Goal: Communication & Community: Answer question/provide support

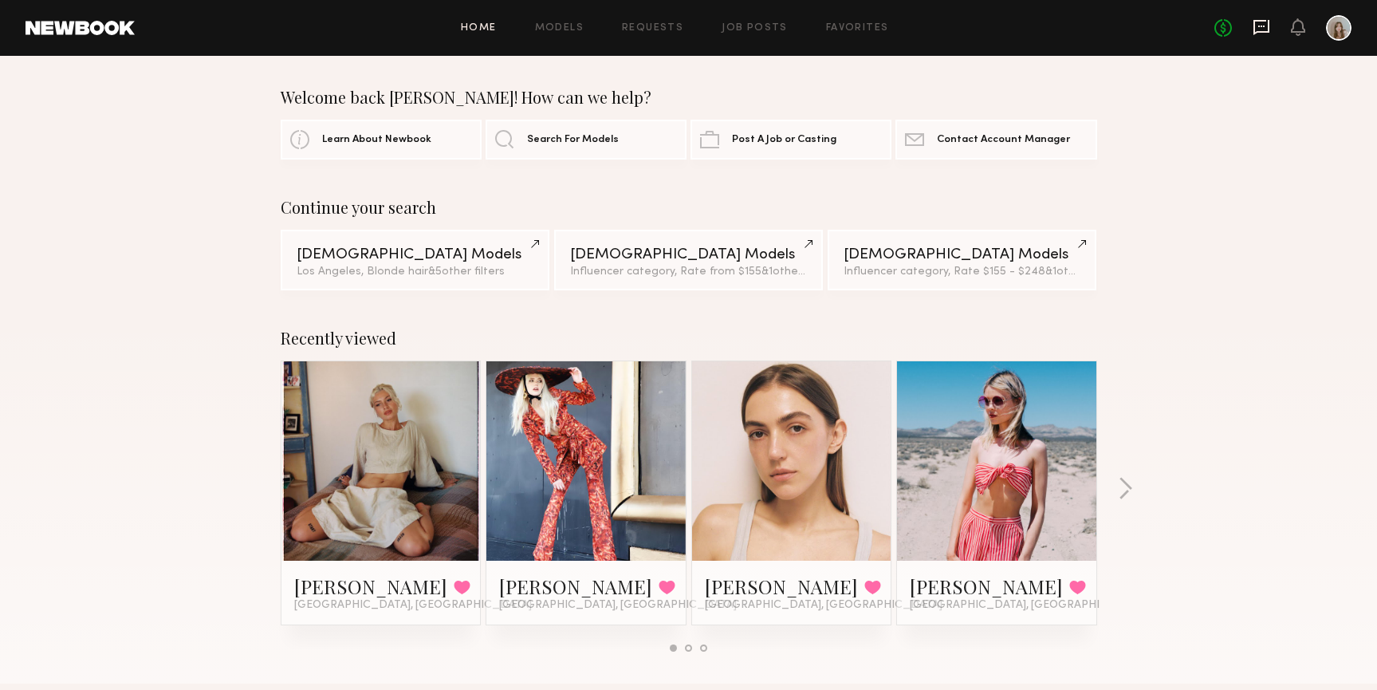
click at [1259, 26] on icon at bounding box center [1261, 27] width 6 height 2
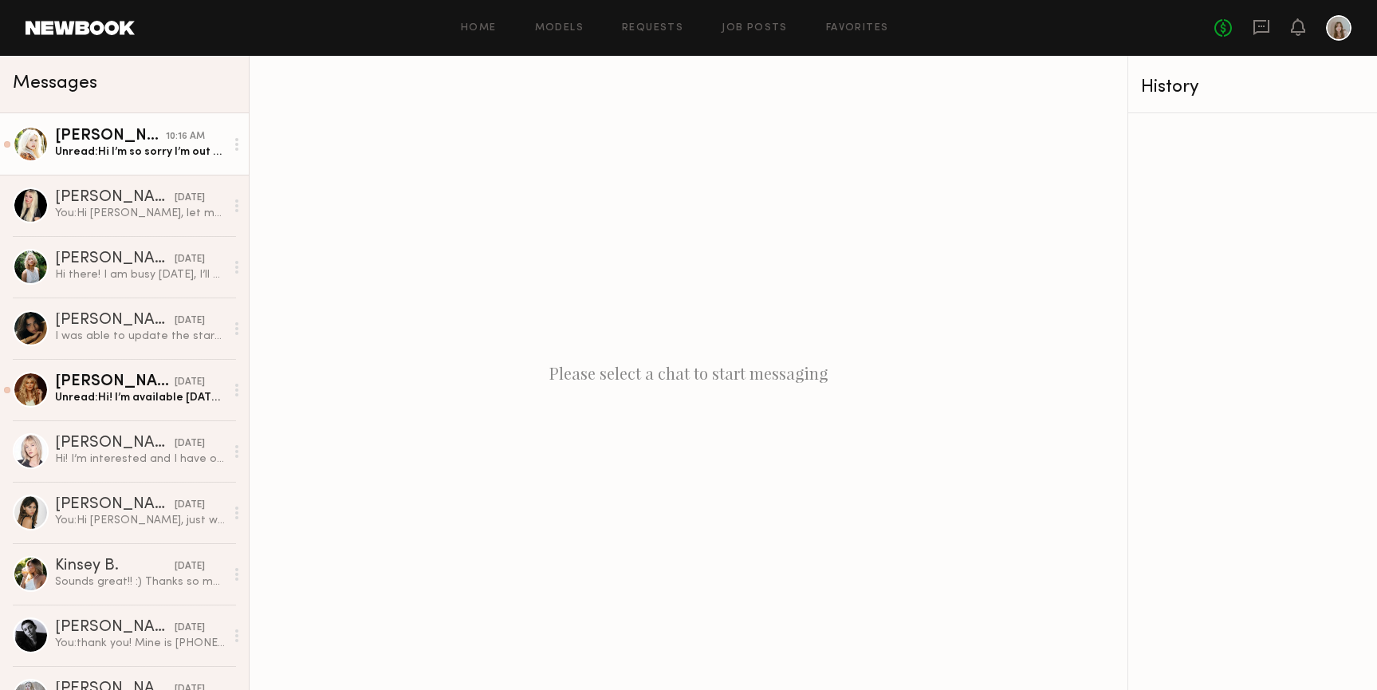
click at [202, 147] on div "Unread: Hi I’m so sorry I’m out of town then!" at bounding box center [140, 151] width 170 height 15
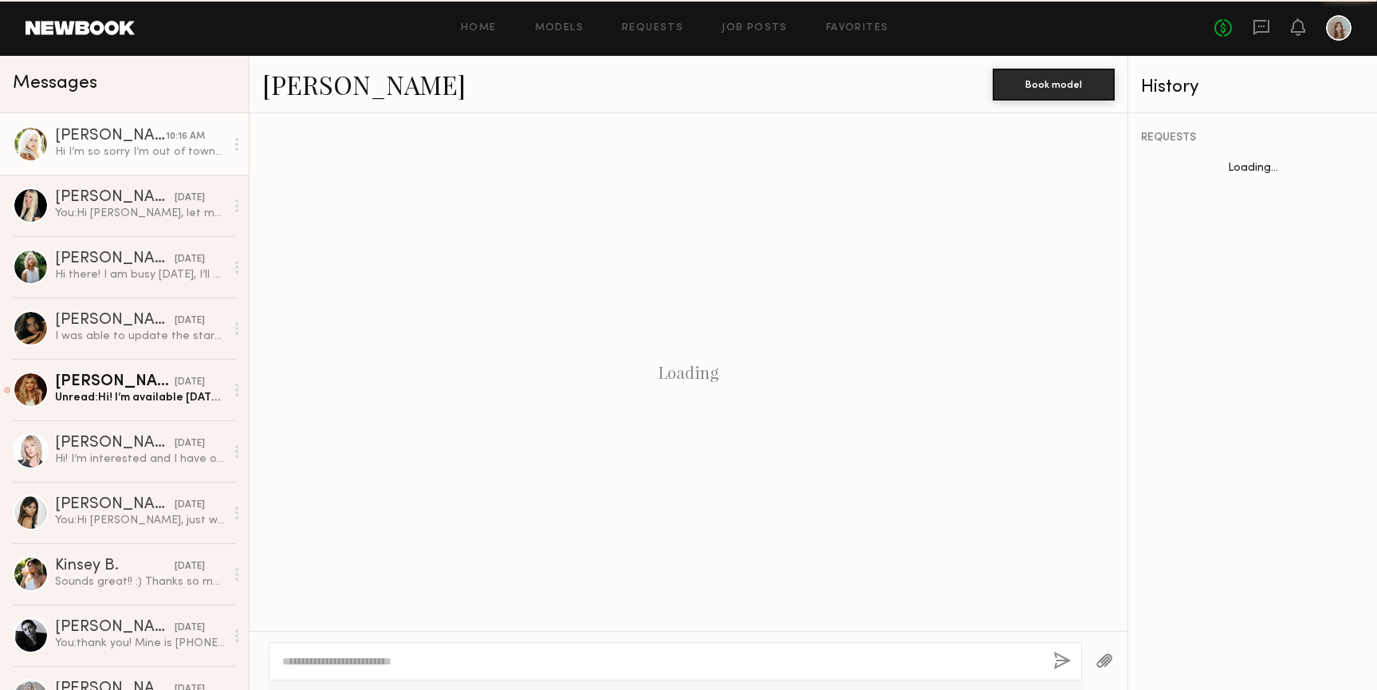
scroll to position [473, 0]
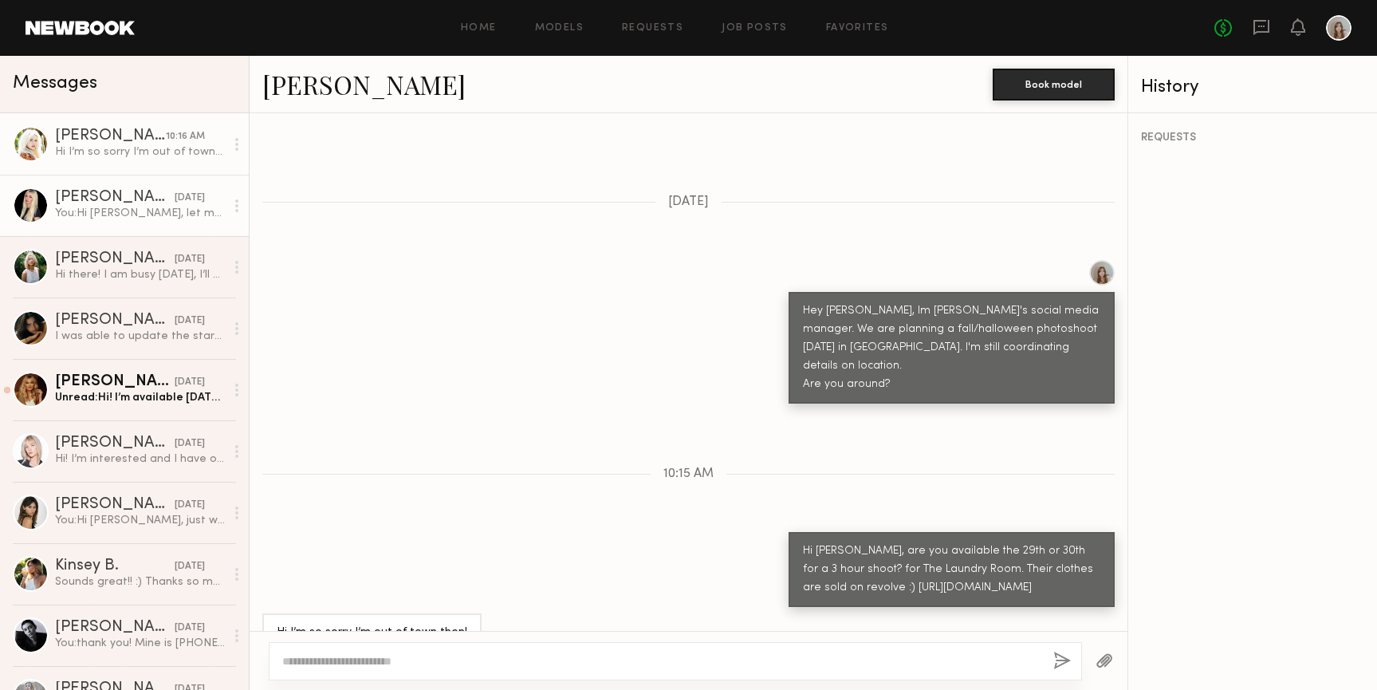
click at [166, 208] on div "You: Hi [PERSON_NAME], let me know if you're still interested and what day you …" at bounding box center [140, 213] width 170 height 15
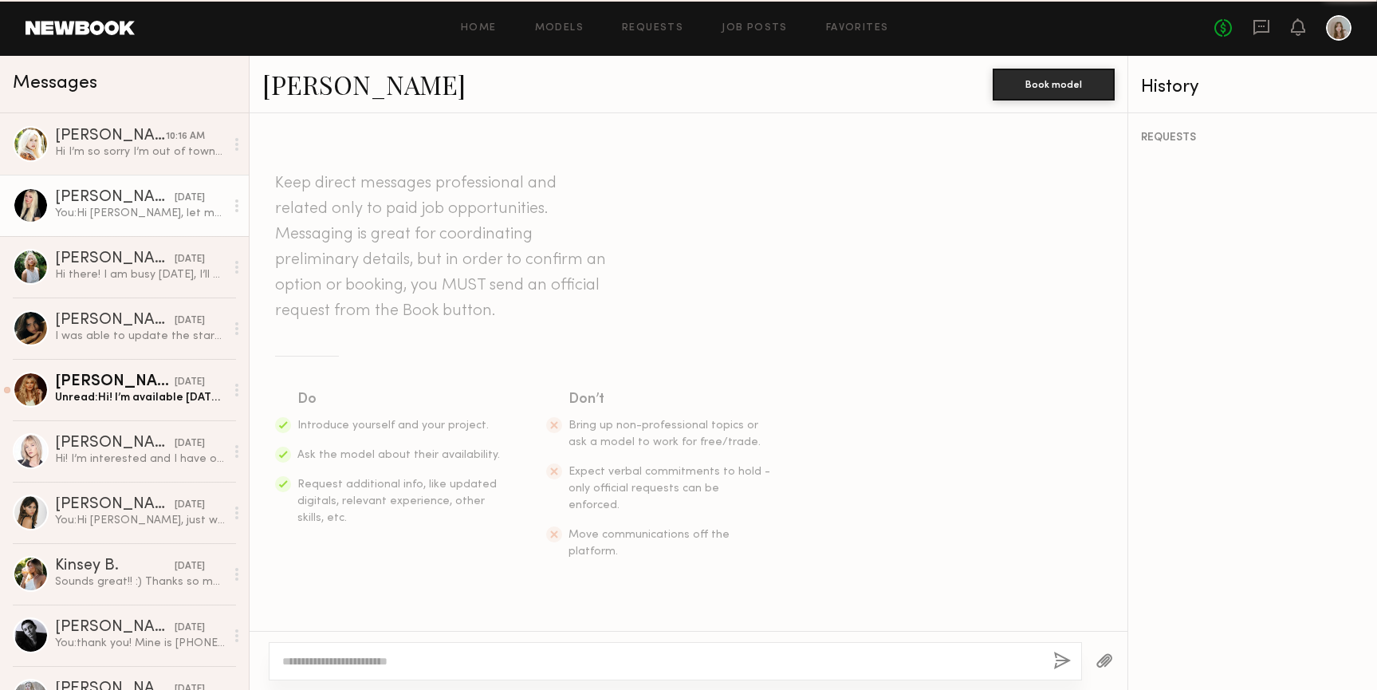
scroll to position [949, 0]
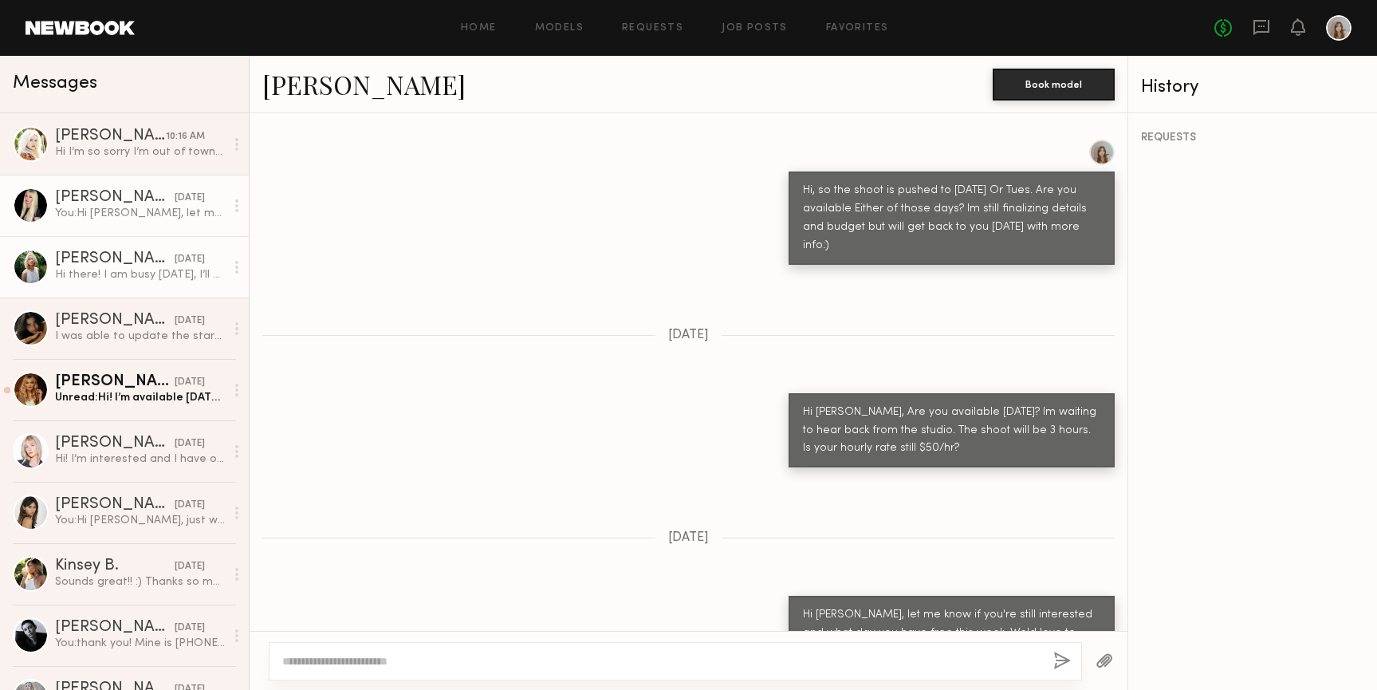
click at [175, 252] on div "[DATE]" at bounding box center [190, 259] width 30 height 15
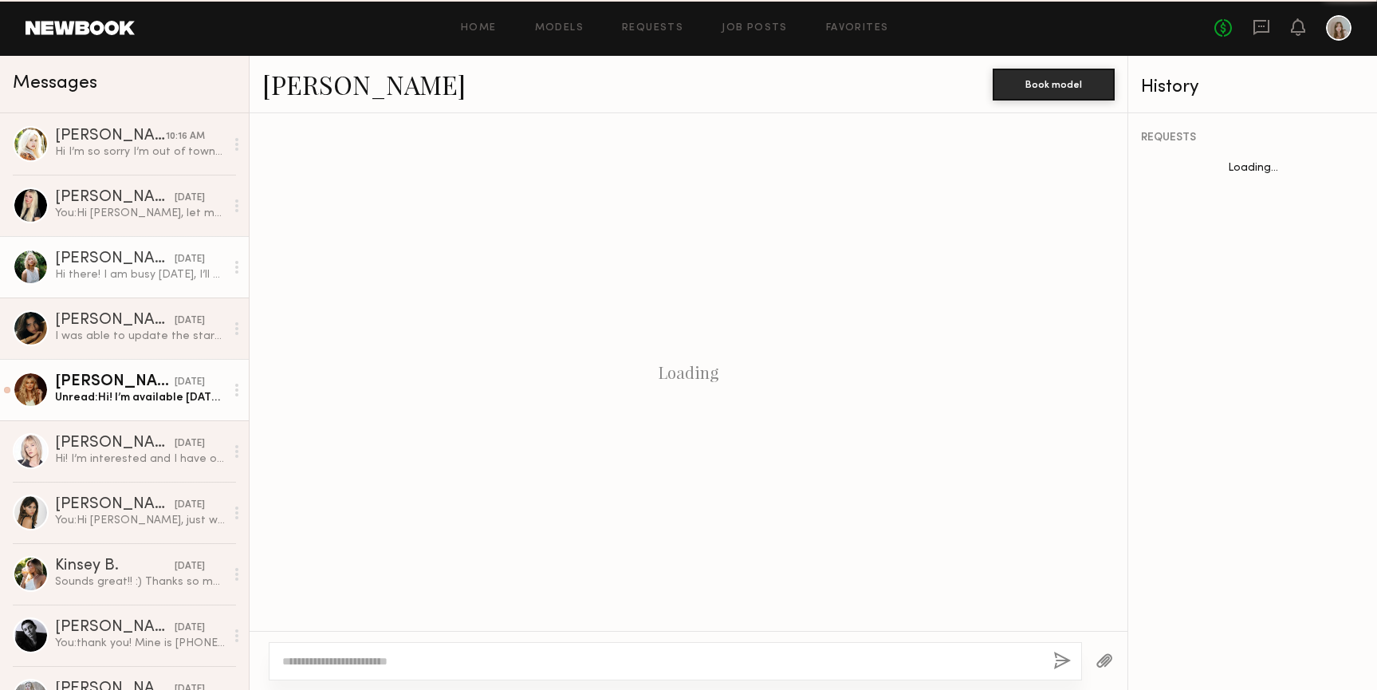
scroll to position [253, 0]
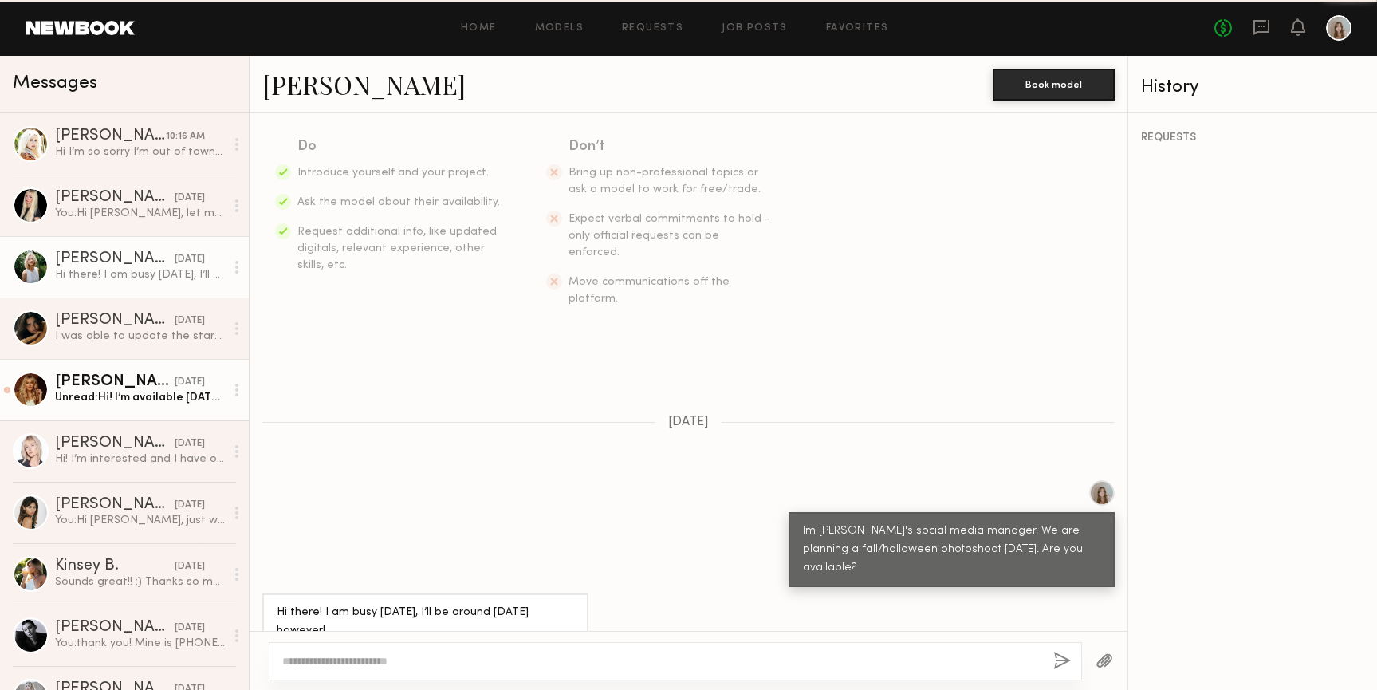
click at [175, 378] on div "[DATE]" at bounding box center [190, 382] width 30 height 15
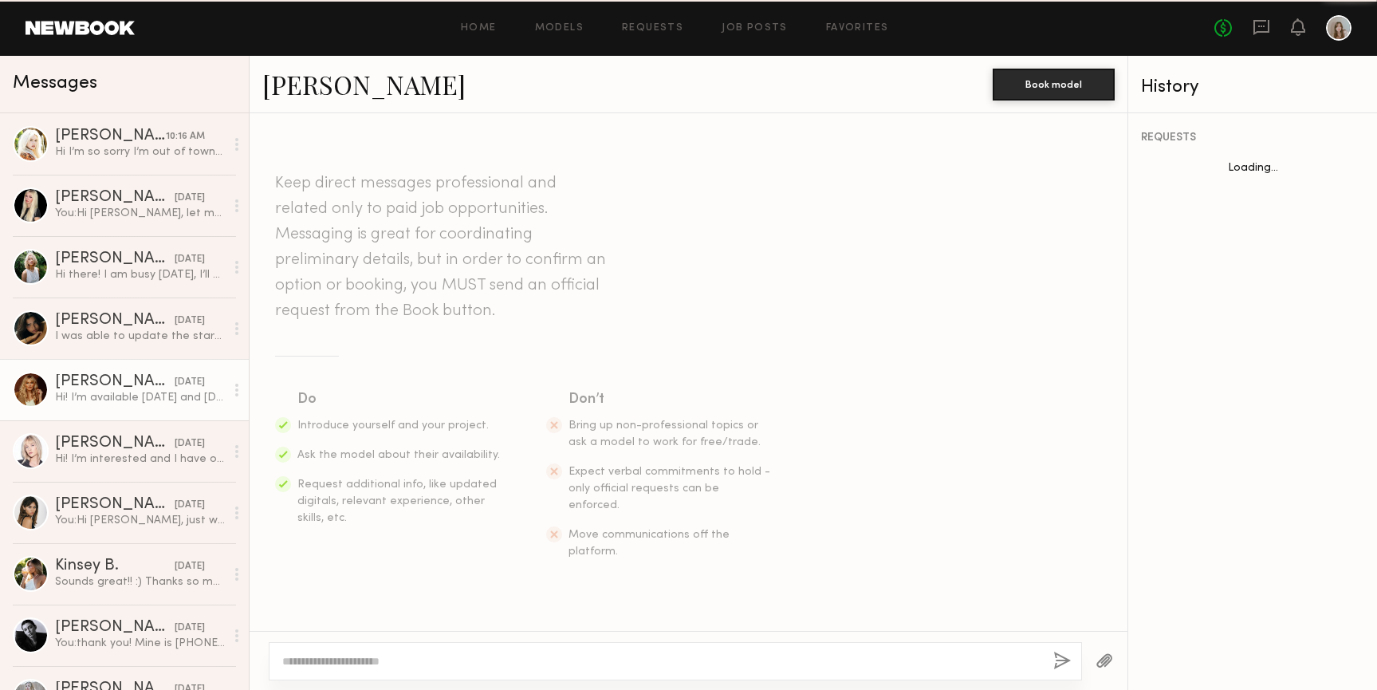
scroll to position [784, 0]
